Goal: Information Seeking & Learning: Learn about a topic

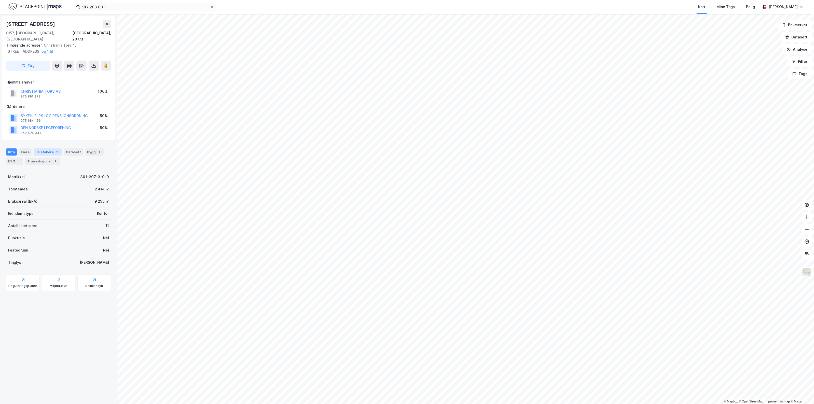
click at [44, 148] on div "Leietakere 11" at bounding box center [48, 151] width 28 height 7
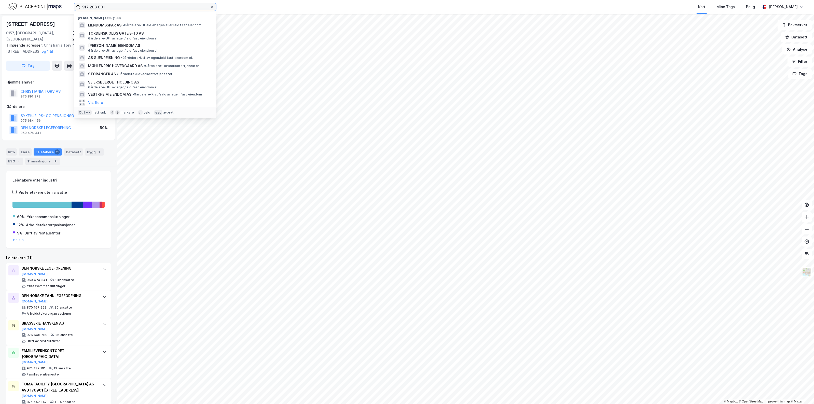
drag, startPoint x: 110, startPoint y: 6, endPoint x: 42, endPoint y: 3, distance: 67.2
click at [42, 3] on div "917 203 601 Nylige søk (100) EIENDOMSSPAR AS • Gårdeiere • Utleie av egen eller…" at bounding box center [407, 7] width 814 height 14
type input "Eiendomsspar"
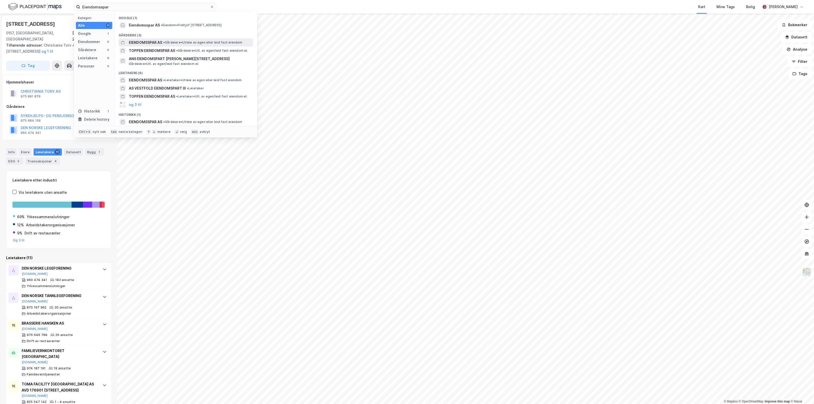
click at [158, 40] on span "EIENDOMSSPAR AS" at bounding box center [145, 42] width 33 height 6
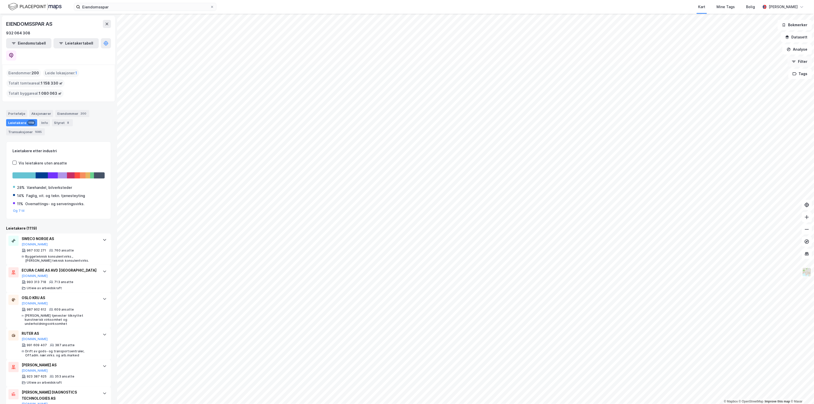
click at [795, 62] on icon "button" at bounding box center [793, 62] width 4 height 4
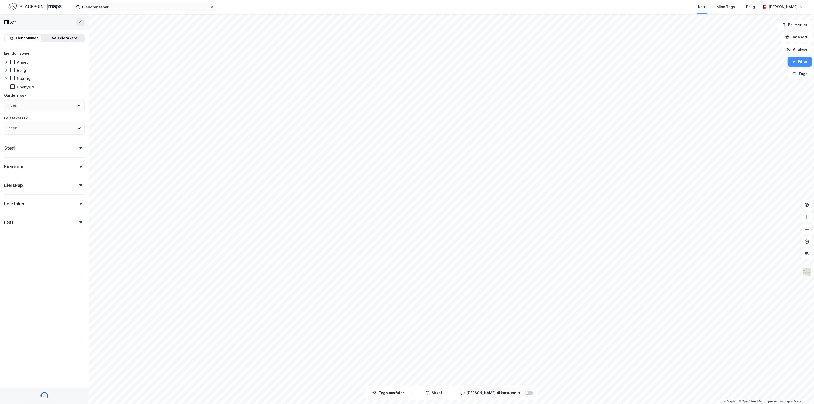
click at [29, 108] on div "Ingen" at bounding box center [44, 105] width 80 height 13
type input "Eiendomsspar"
click at [34, 128] on div "Eiendomsspar AS" at bounding box center [44, 131] width 80 height 11
click at [9, 131] on icon at bounding box center [11, 131] width 4 height 4
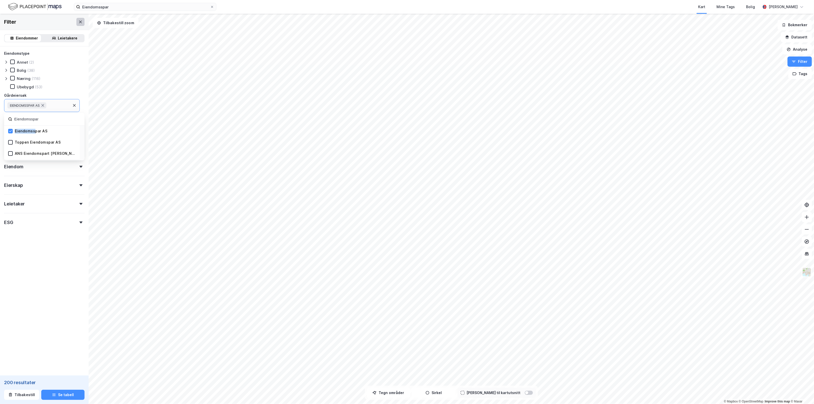
click at [78, 22] on icon at bounding box center [80, 22] width 4 height 4
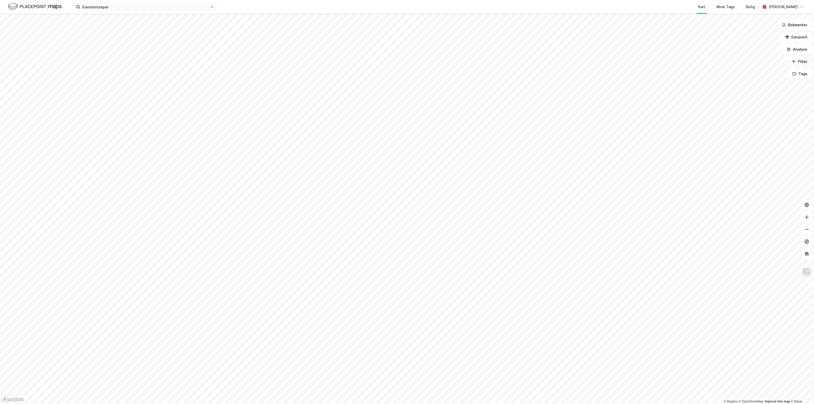
click at [805, 64] on button "Filter" at bounding box center [799, 61] width 24 height 10
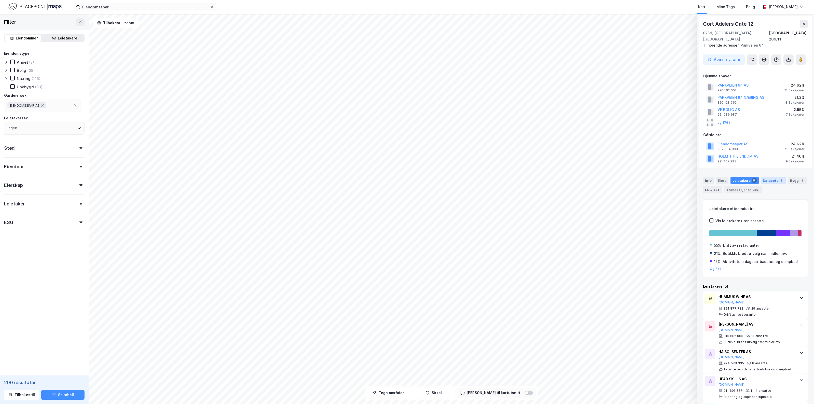
click at [772, 177] on div "Datasett 2" at bounding box center [772, 180] width 25 height 7
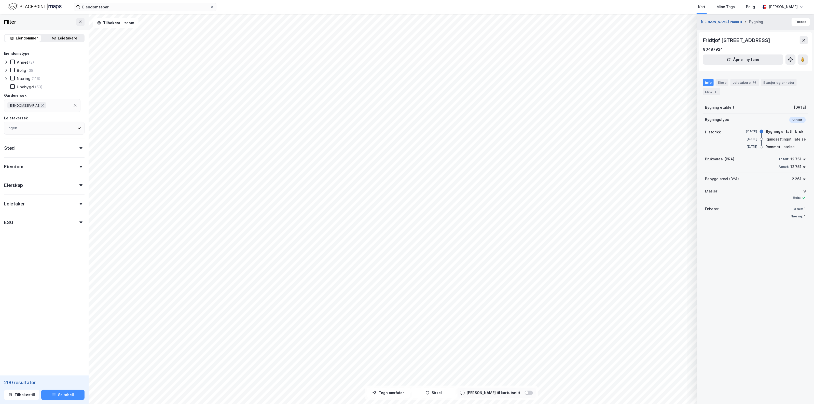
click at [728, 22] on button "[PERSON_NAME] Plass 4" at bounding box center [722, 21] width 42 height 5
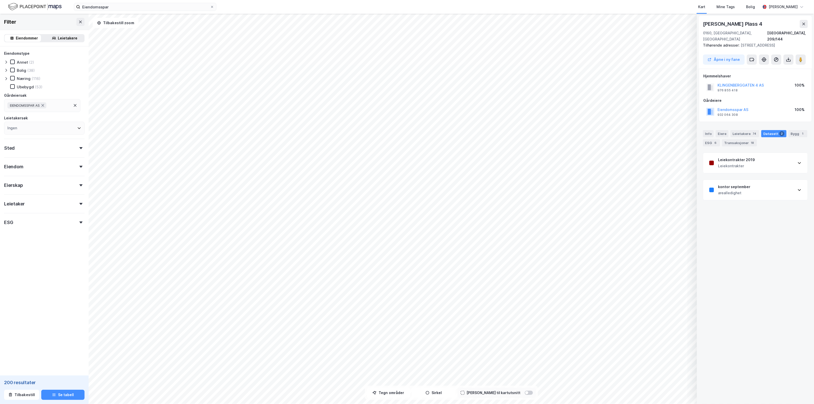
click at [713, 130] on div "Info [PERSON_NAME] 74 Datasett 2 Bygg 1 ESG 6 Transaksjoner 18" at bounding box center [755, 138] width 105 height 16
click at [704, 130] on div "Info" at bounding box center [708, 133] width 11 height 7
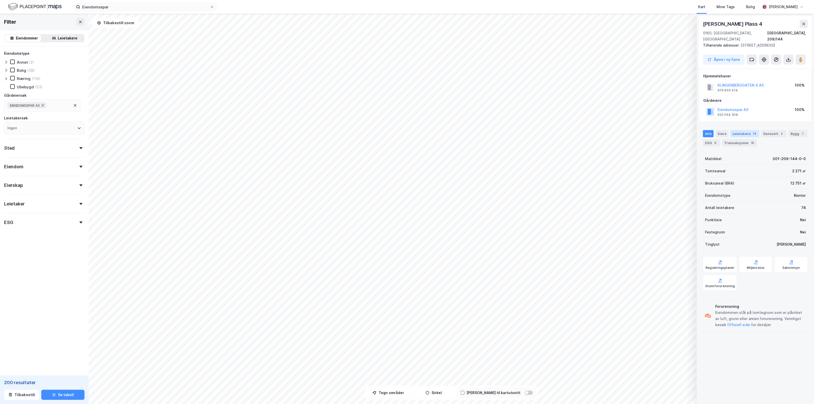
click at [745, 130] on div "Leietakere 74" at bounding box center [744, 133] width 29 height 7
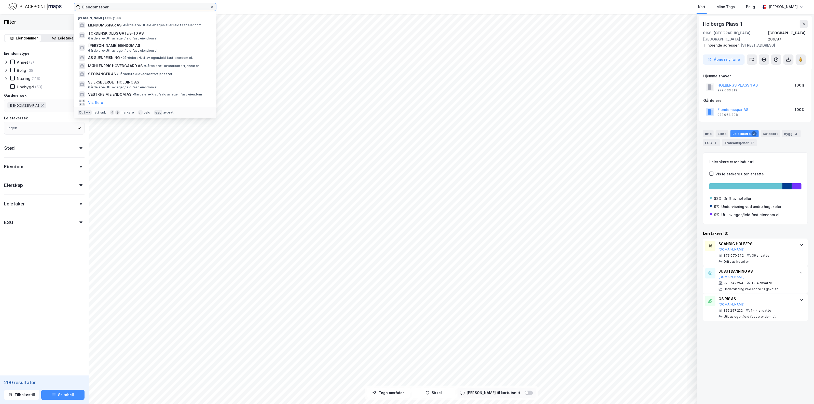
drag, startPoint x: 126, startPoint y: 5, endPoint x: -53, endPoint y: 3, distance: 178.7
click at [0, 3] on html "Eiendomsspar Nylige søk (100) EIENDOMSSPAR AS • Gårdeiere • Utleie av egen elle…" at bounding box center [407, 202] width 814 height 404
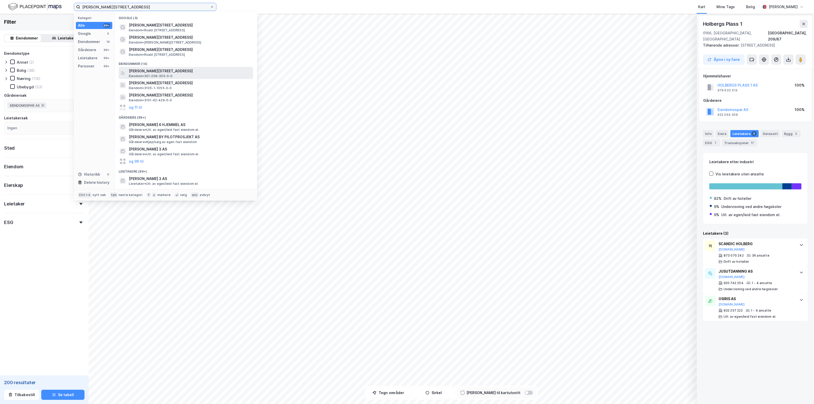
type input "[PERSON_NAME][STREET_ADDRESS]"
click at [181, 69] on span "[PERSON_NAME][STREET_ADDRESS]" at bounding box center [190, 71] width 122 height 6
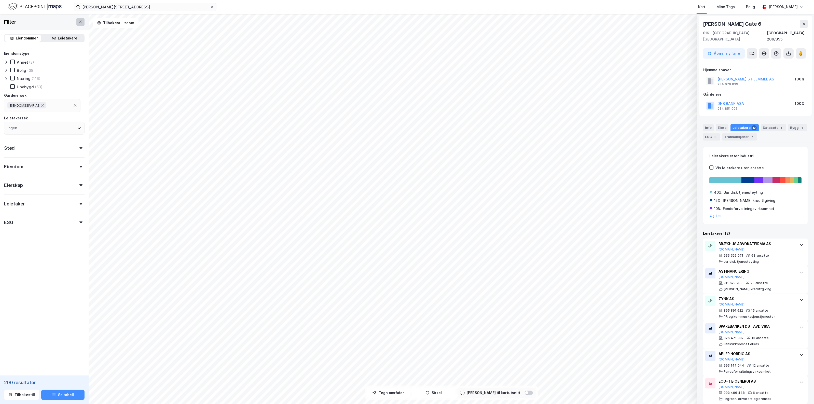
click at [79, 21] on icon at bounding box center [80, 21] width 3 height 3
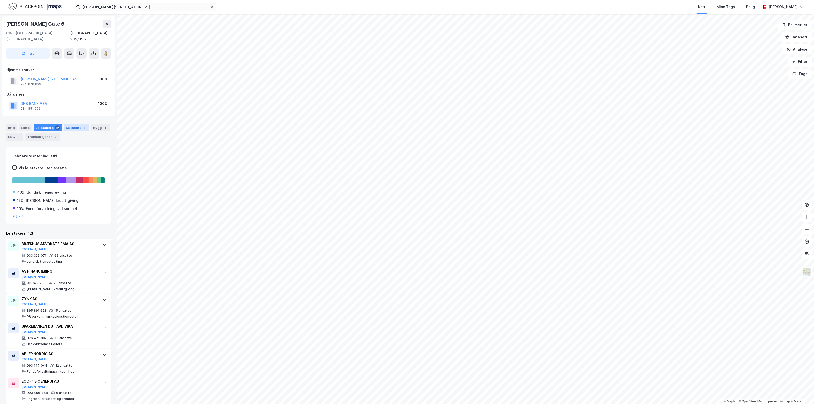
click at [66, 124] on div "Datasett 1" at bounding box center [76, 127] width 25 height 7
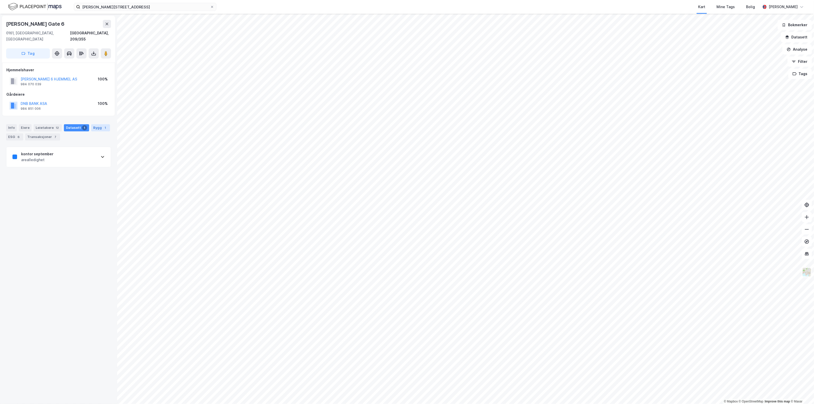
click at [92, 124] on div "Bygg 1" at bounding box center [100, 127] width 19 height 7
click at [49, 133] on div "Transaksjoner 7" at bounding box center [42, 136] width 35 height 7
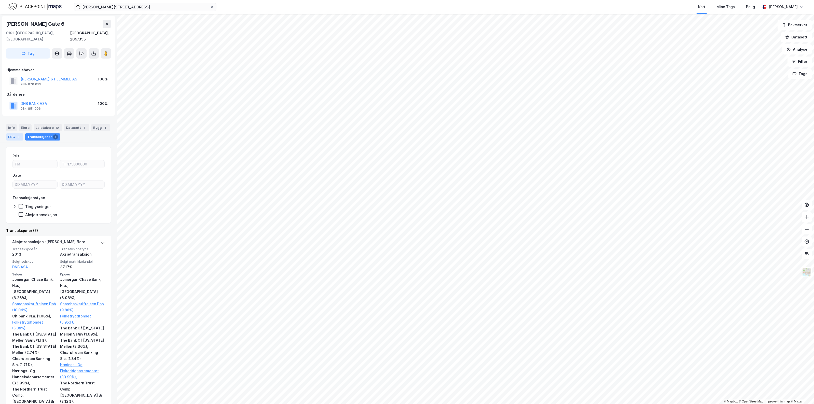
click at [17, 133] on div "ESG 6" at bounding box center [14, 136] width 17 height 7
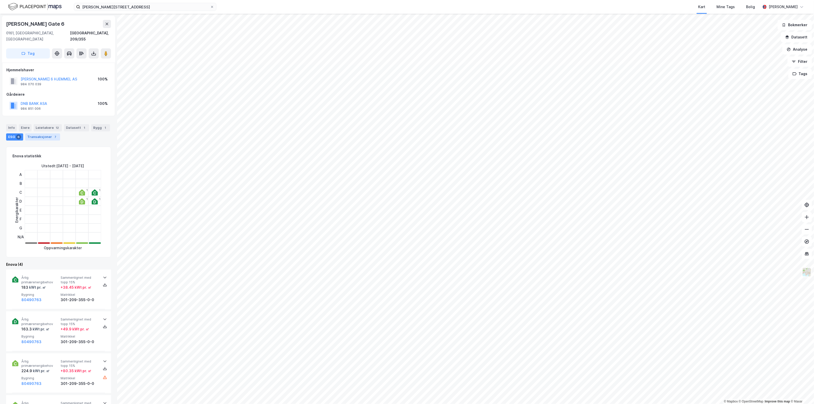
click at [32, 133] on div "Transaksjoner 7" at bounding box center [42, 136] width 35 height 7
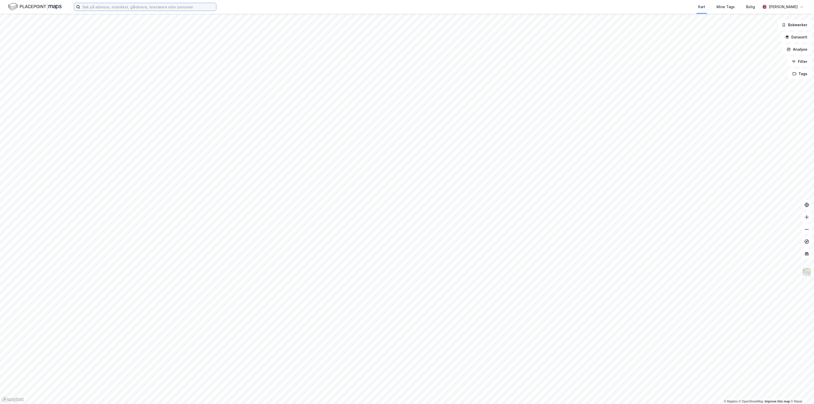
click at [122, 5] on input at bounding box center [148, 7] width 136 height 8
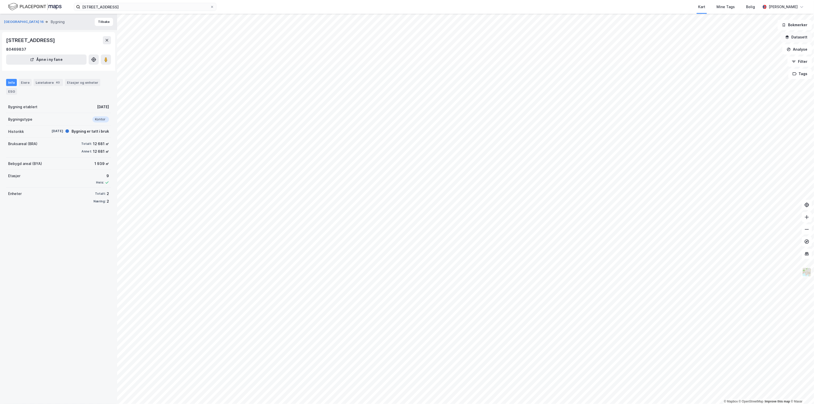
click at [802, 38] on button "Datasett" at bounding box center [795, 37] width 31 height 10
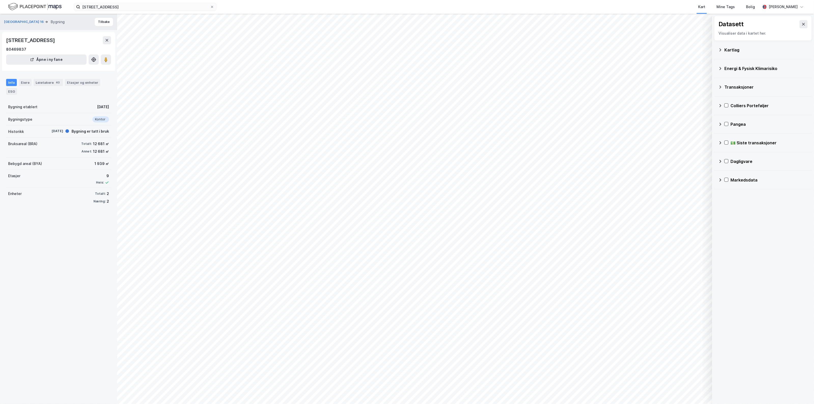
click at [769, 46] on div "Kartlag" at bounding box center [763, 50] width 90 height 12
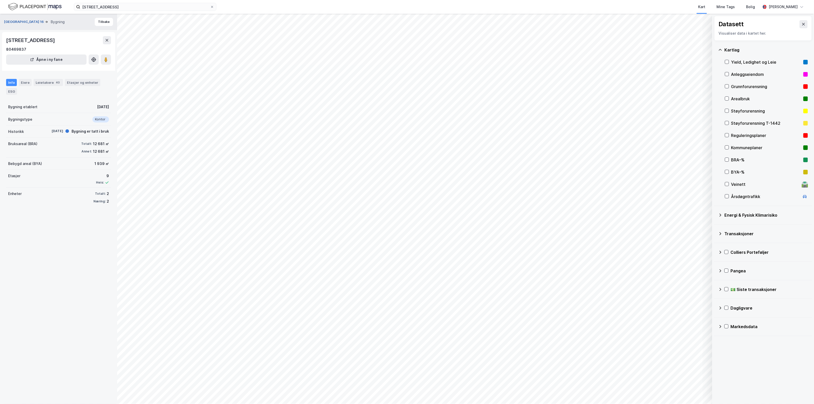
click at [22, 22] on button "Dronningens Gate 16" at bounding box center [24, 21] width 41 height 5
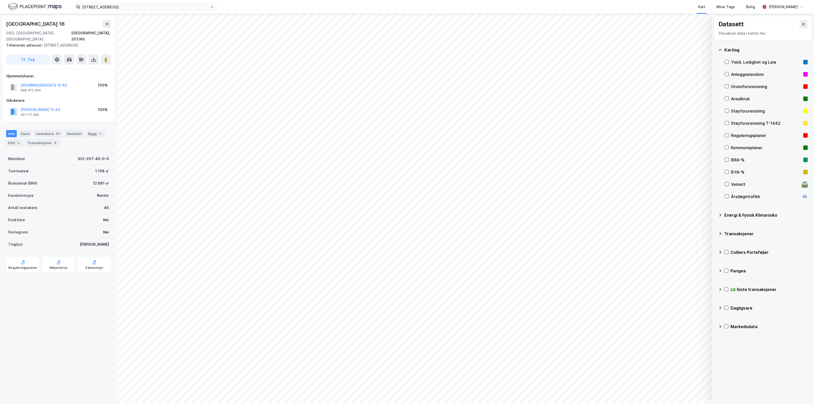
drag, startPoint x: 37, startPoint y: 84, endPoint x: 41, endPoint y: 82, distance: 4.2
click at [37, 88] on div "998 373 204" at bounding box center [31, 90] width 20 height 4
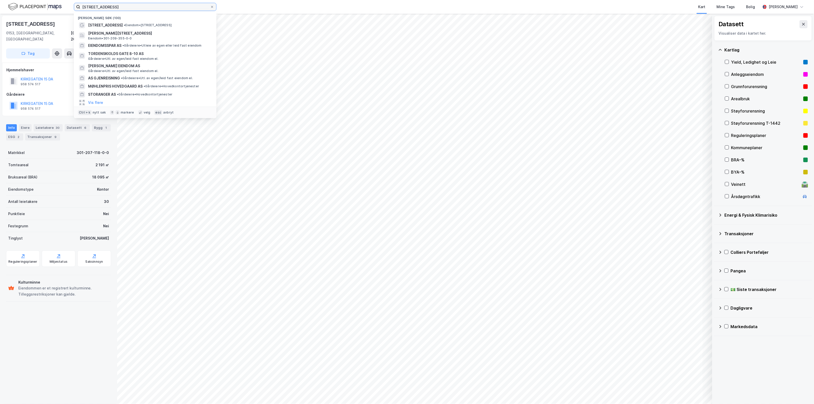
drag, startPoint x: 179, startPoint y: 5, endPoint x: -1, endPoint y: 13, distance: 180.1
click at [0, 13] on html "Rådhusgata 5 Nylige søk (100) Rådhusgata 5 • Eiendom • Rådhusgata 5, 0151 Oslo …" at bounding box center [407, 202] width 814 height 404
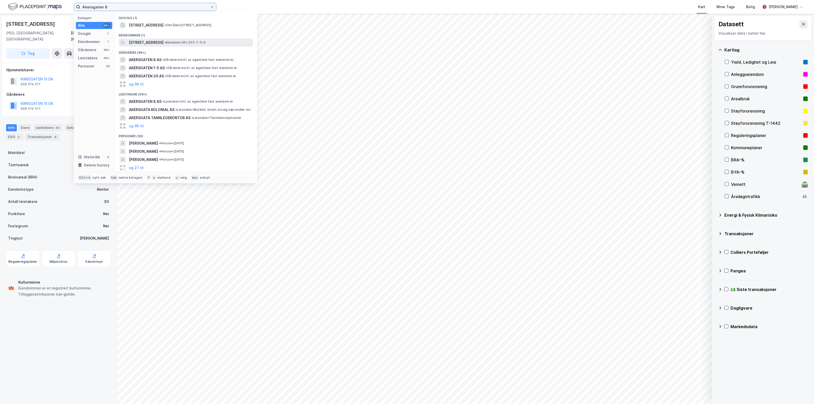
type input "Akersgaten 8"
click at [170, 38] on div "Akersgata 8, 0158, OSLO, OSLO • Eiendom • 301-207-7-0-0" at bounding box center [186, 42] width 134 height 8
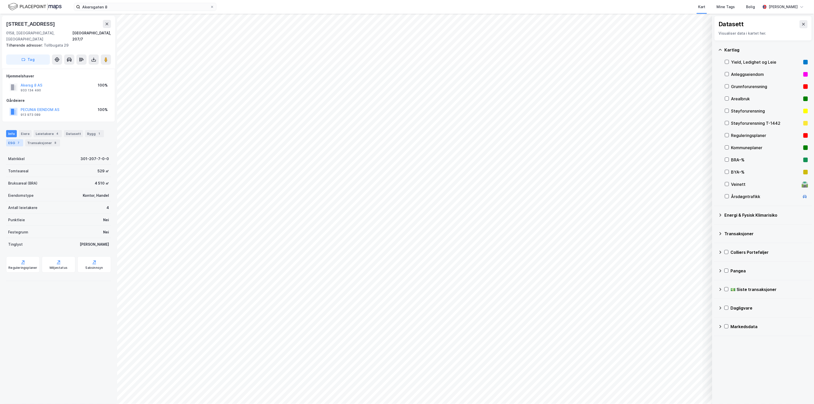
click at [10, 139] on div "ESG 7" at bounding box center [14, 142] width 17 height 7
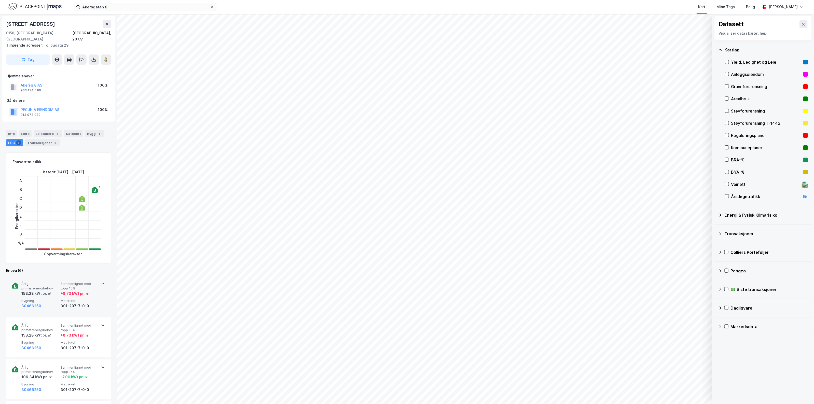
click at [83, 307] on div "Årlig primærenergibehov 153.28 kWt pr. ㎡ Sammenlignet med topp 15% + 8.73 kWt p…" at bounding box center [58, 296] width 93 height 40
click at [37, 303] on button "80466250" at bounding box center [31, 306] width 20 height 6
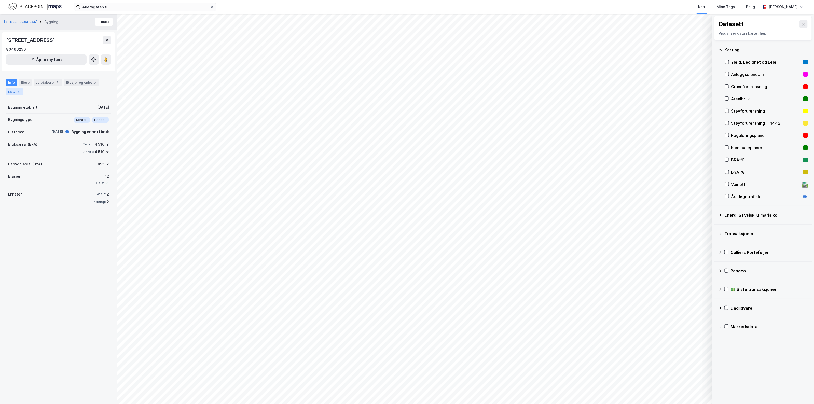
click at [16, 90] on div "ESG 7" at bounding box center [14, 91] width 17 height 7
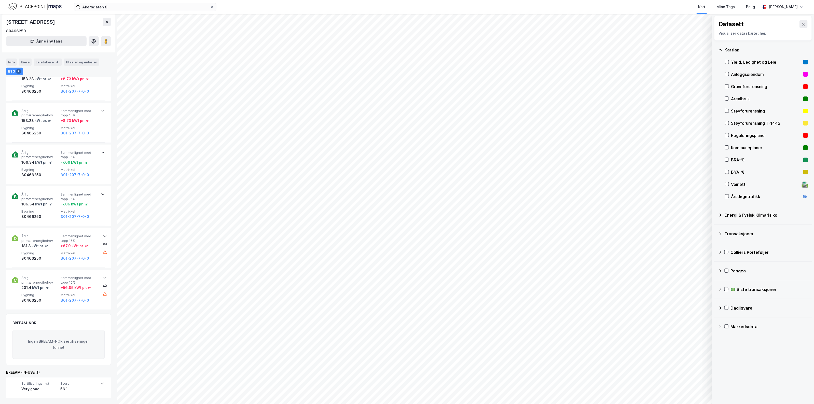
scroll to position [164, 0]
click at [59, 254] on div "Årlig primærenergibehov 181.3 kWt pr. ㎡ Sammenlignet med topp 15% + 67.9 kWt pr…" at bounding box center [59, 247] width 76 height 27
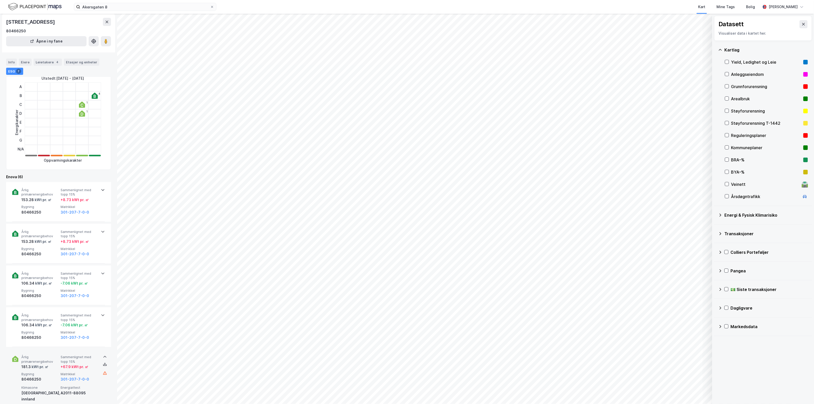
scroll to position [37, 0]
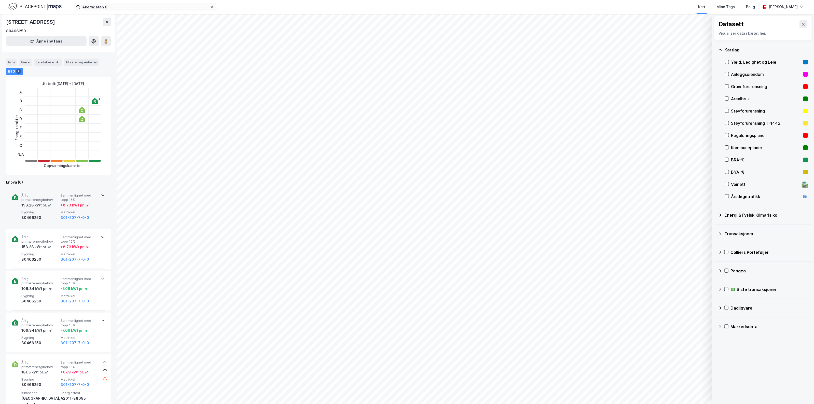
click at [45, 221] on div "Årlig primærenergibehov 153.28 kWt pr. ㎡ Sammenlignet med topp 15% + 8.73 kWt p…" at bounding box center [58, 207] width 93 height 40
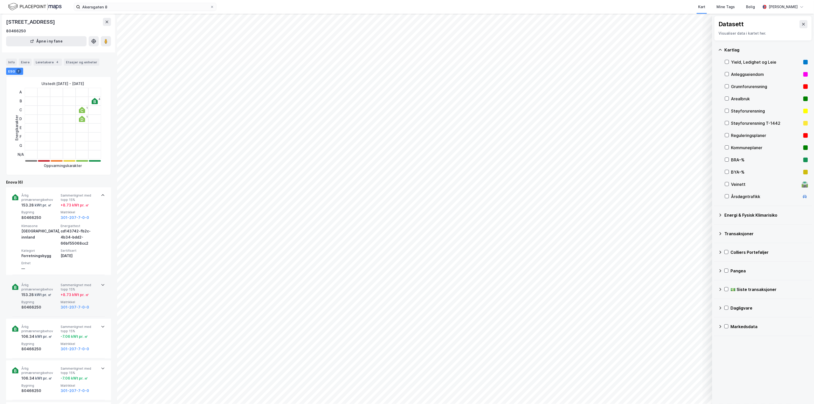
click at [39, 288] on span "Årlig primærenergibehov" at bounding box center [39, 287] width 37 height 9
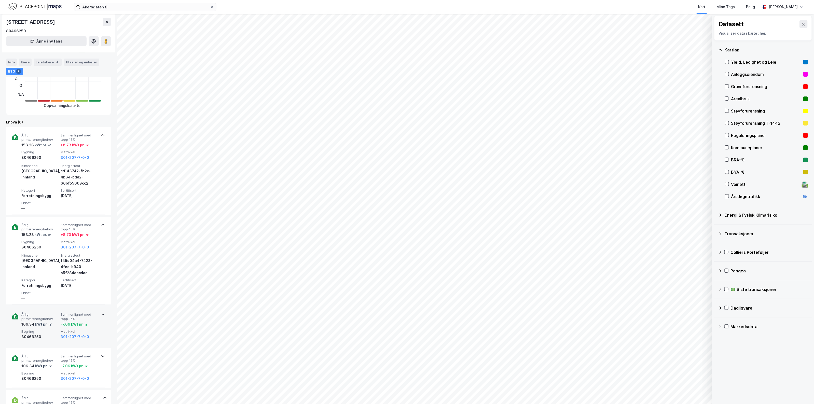
scroll to position [133, 0]
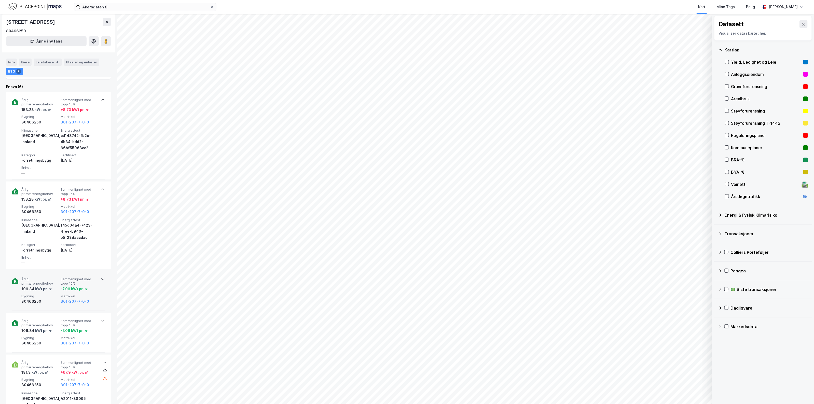
click at [41, 301] on div "80466250" at bounding box center [39, 301] width 37 height 6
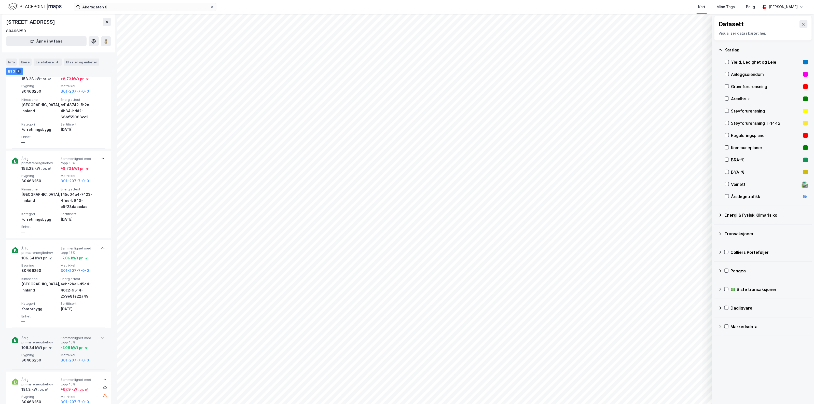
scroll to position [196, 0]
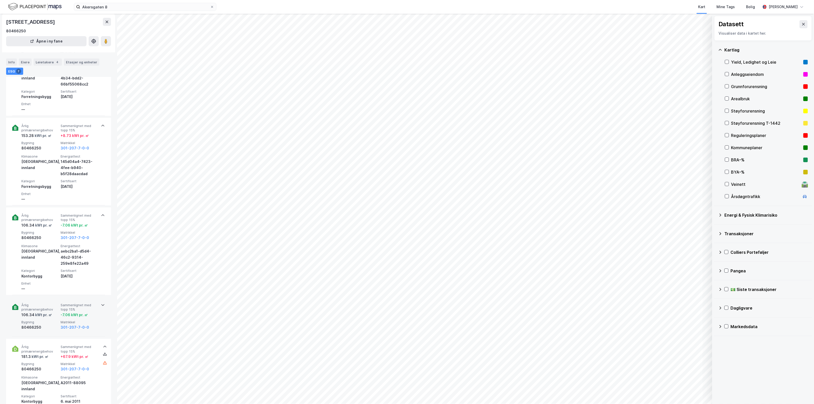
click at [50, 324] on span "Bygning" at bounding box center [39, 322] width 37 height 4
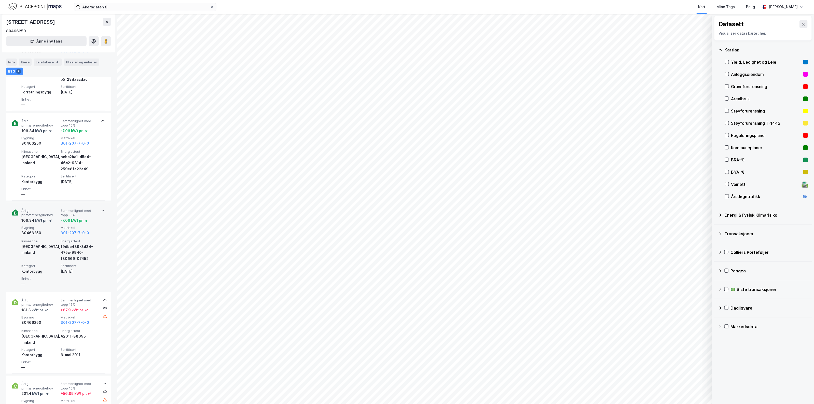
scroll to position [292, 0]
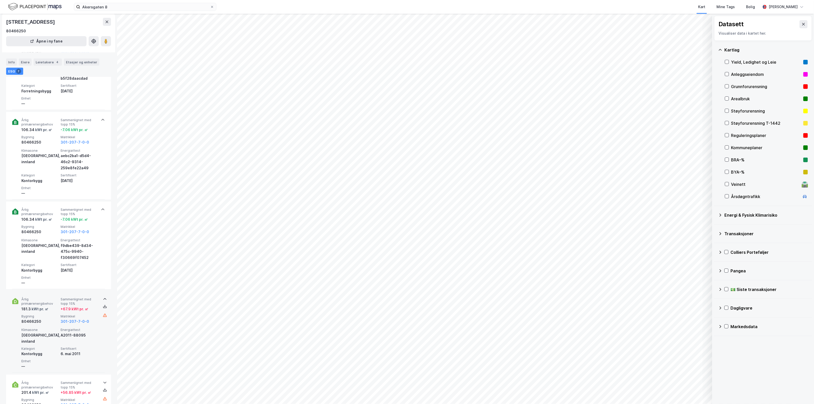
click at [52, 308] on div "181.3 kWt pr. ㎡" at bounding box center [39, 309] width 37 height 6
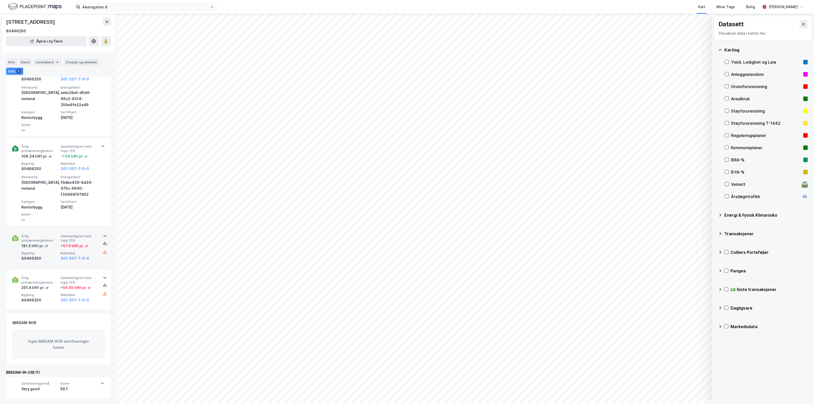
click at [60, 246] on div "Årlig primærenergibehov 181.3 kWt pr. ㎡ Sammenlignet med topp 15% + 67.9 kWt pr…" at bounding box center [59, 247] width 76 height 27
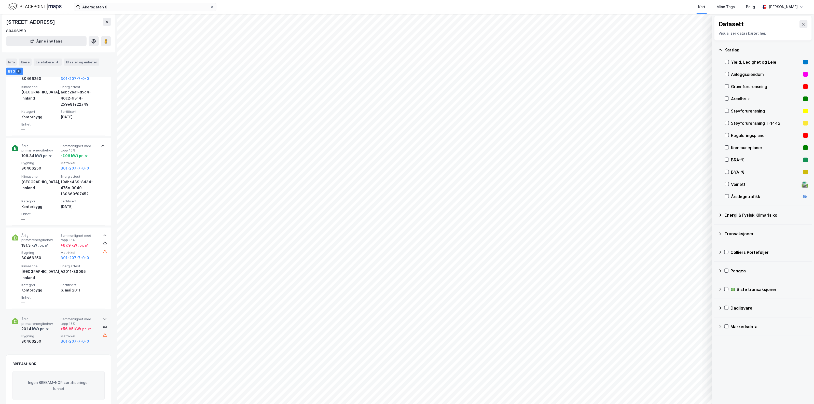
click at [53, 338] on div "80466250" at bounding box center [39, 341] width 37 height 6
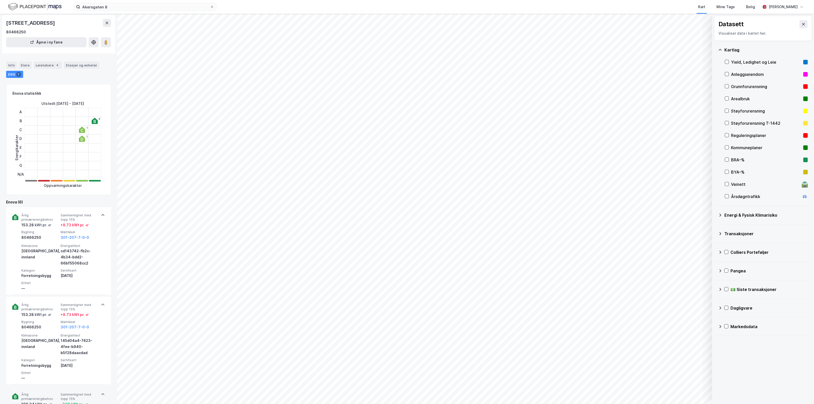
scroll to position [5, 0]
